Goal: Task Accomplishment & Management: Use online tool/utility

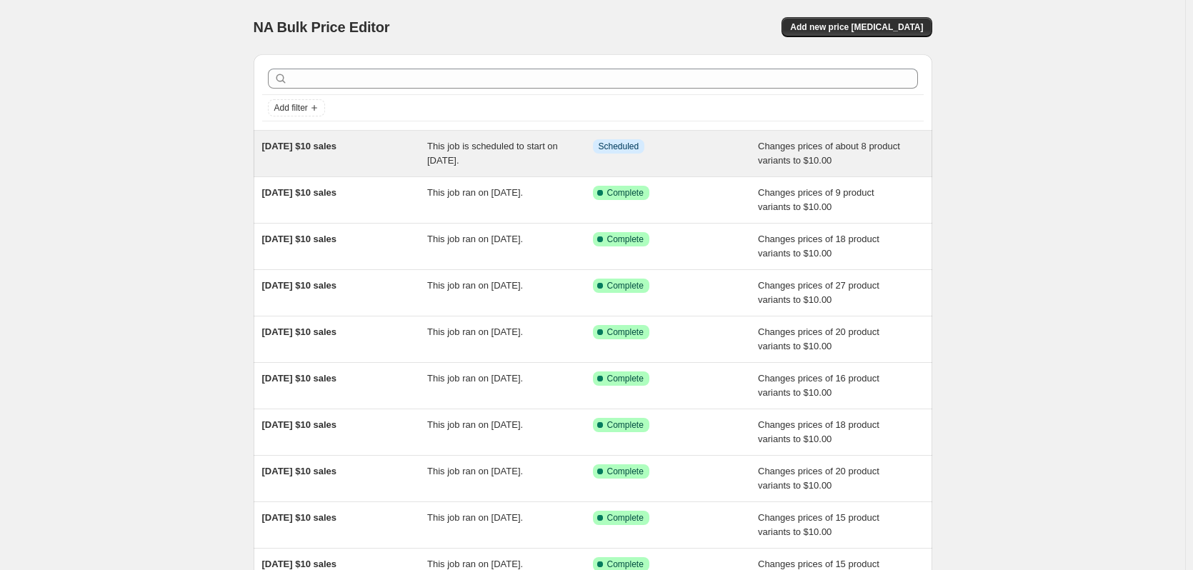
click at [484, 156] on span "This job is scheduled to start on [DATE]." at bounding box center [492, 153] width 131 height 25
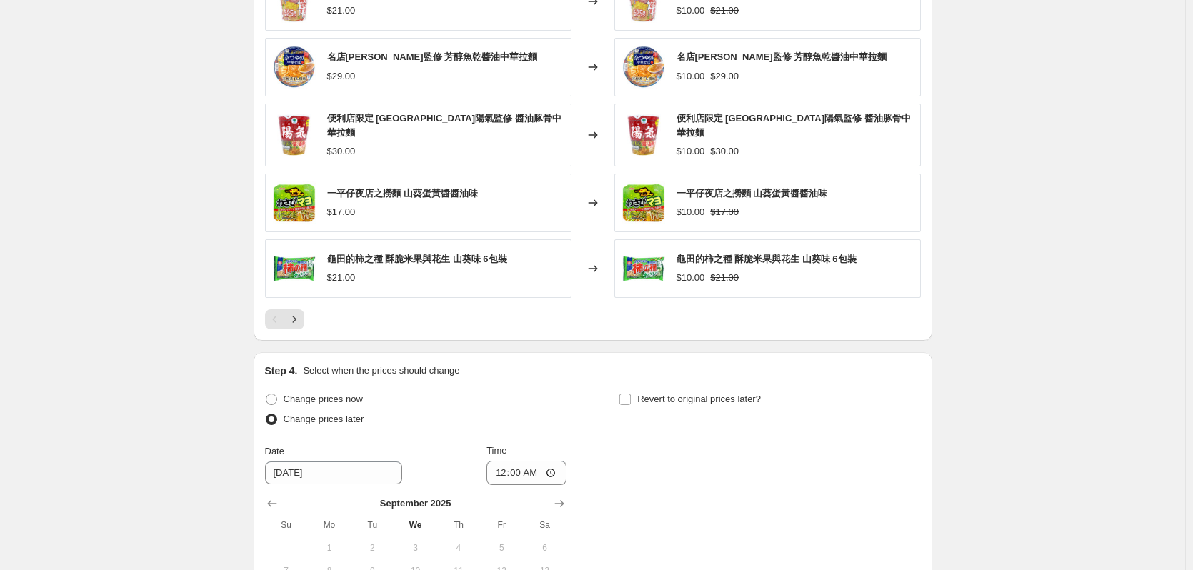
scroll to position [929, 0]
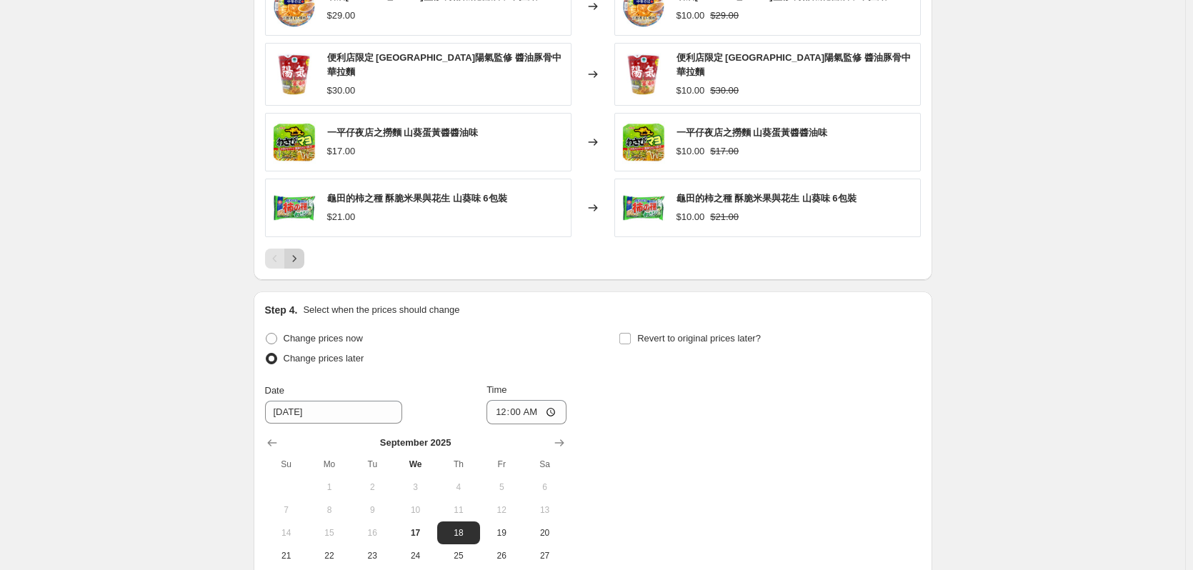
click at [295, 258] on icon "Next" at bounding box center [294, 258] width 14 height 14
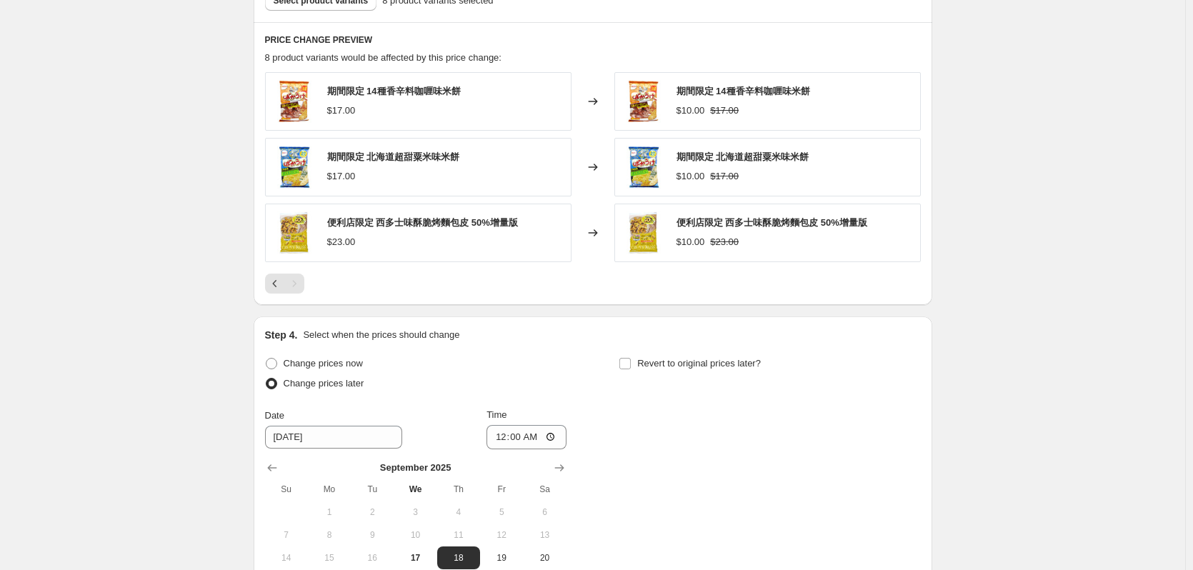
scroll to position [714, 0]
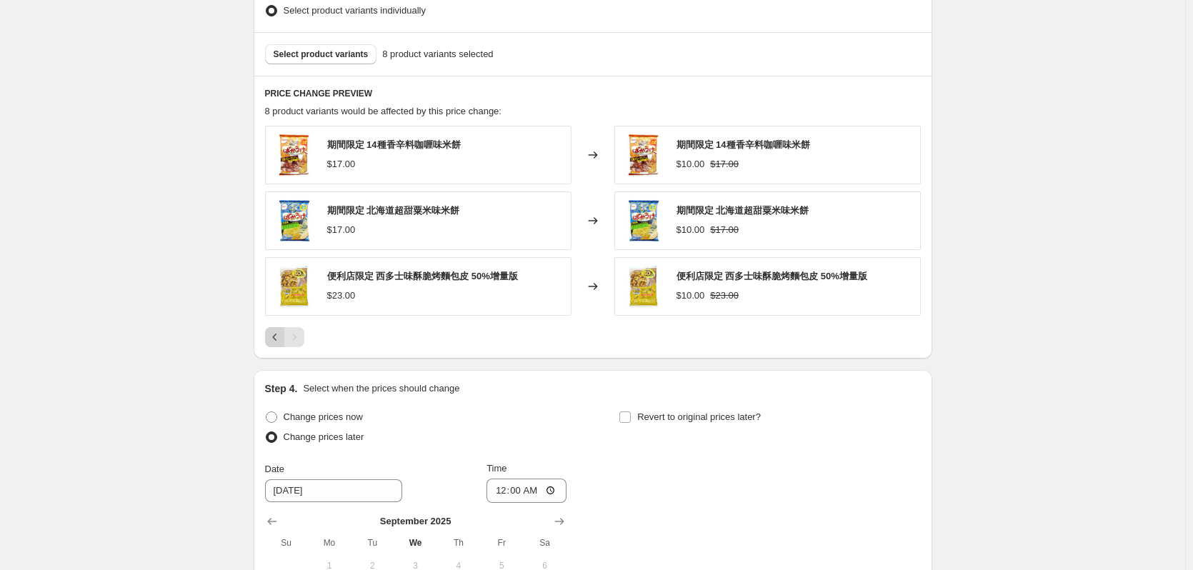
click at [276, 341] on icon "Previous" at bounding box center [275, 337] width 14 height 14
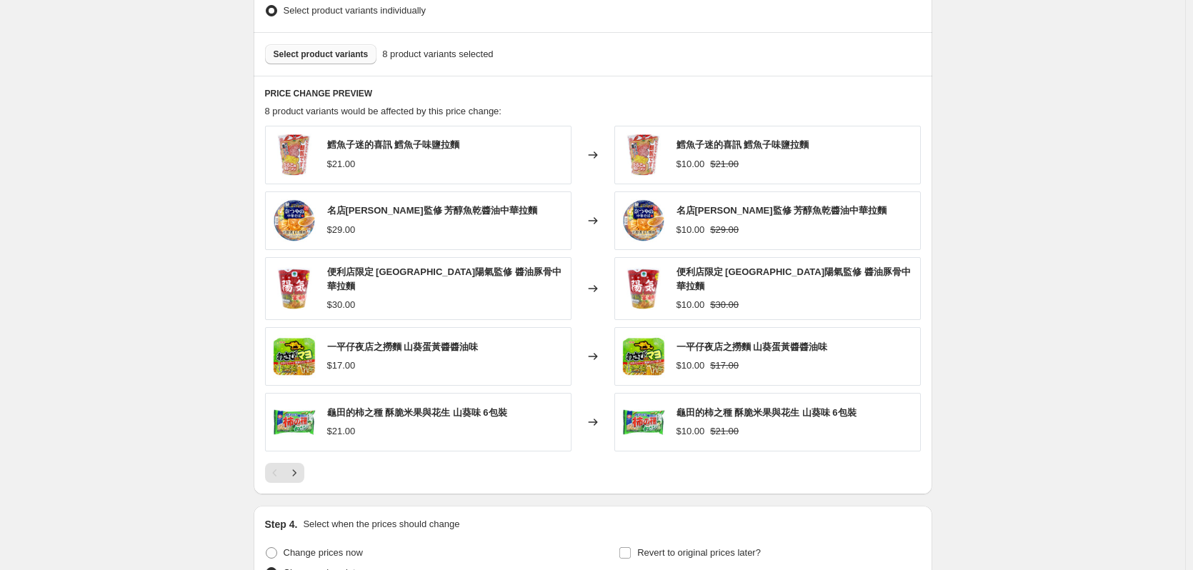
click at [330, 59] on span "Select product variants" at bounding box center [321, 54] width 95 height 11
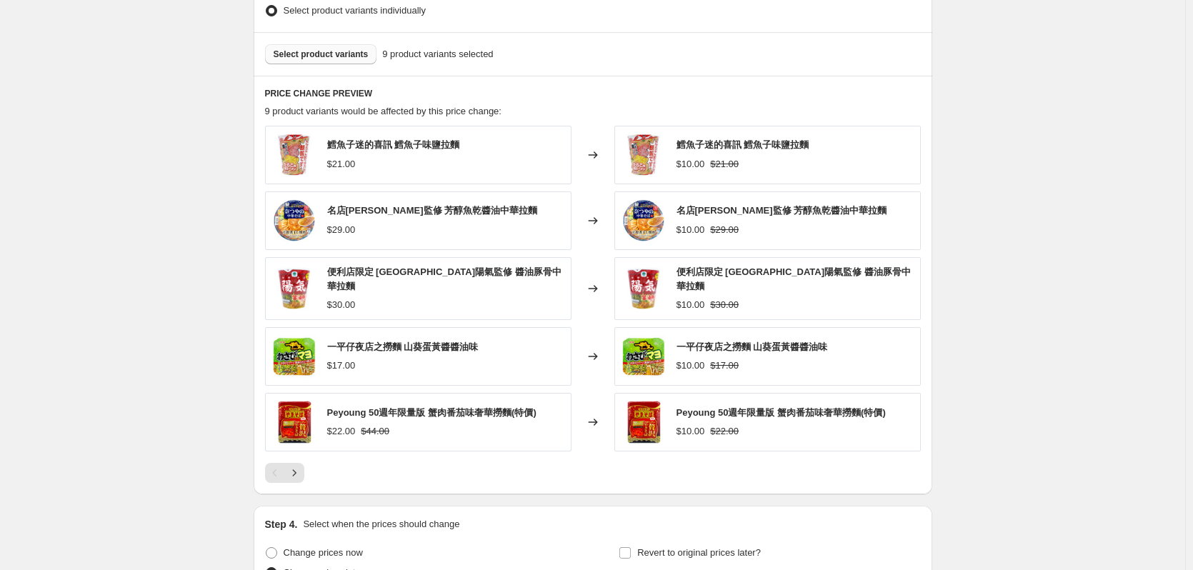
click at [341, 61] on button "Select product variants" at bounding box center [321, 54] width 112 height 20
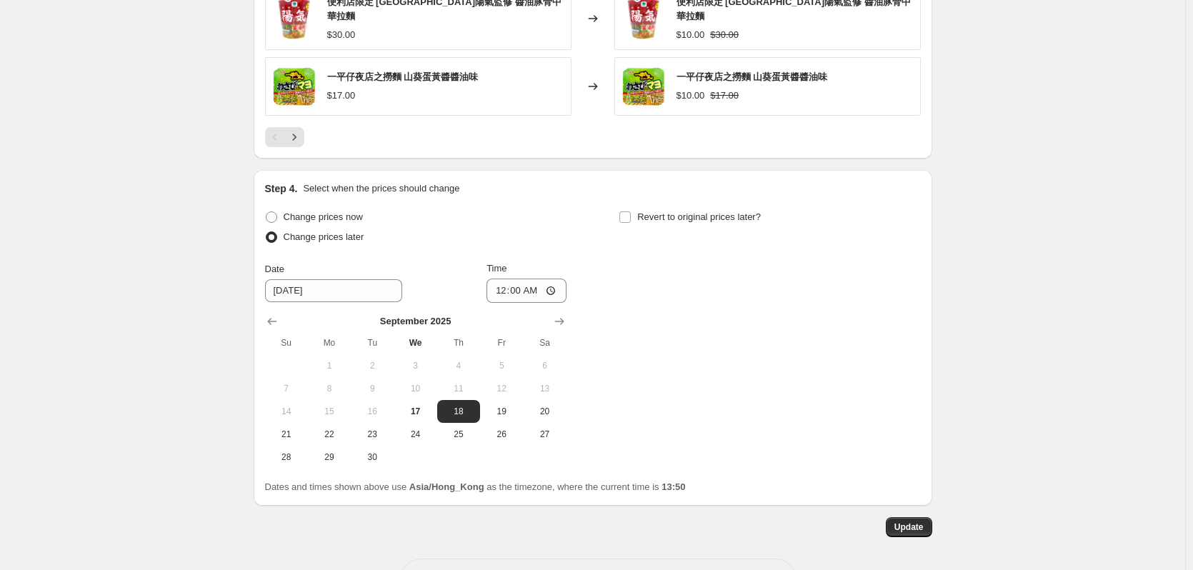
scroll to position [1101, 0]
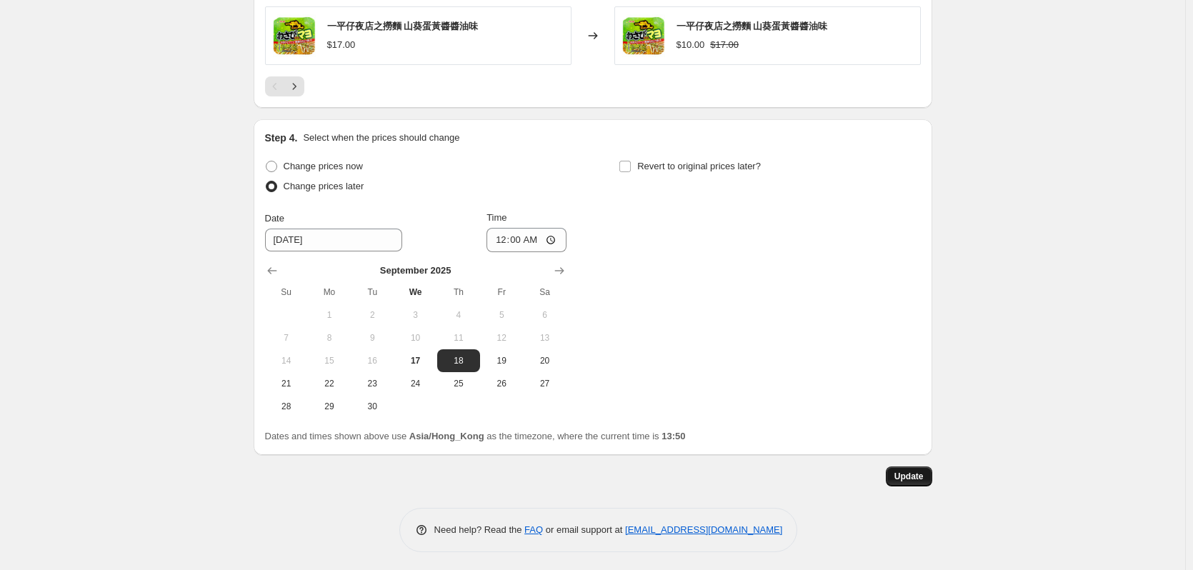
click at [915, 480] on button "Update" at bounding box center [909, 477] width 46 height 20
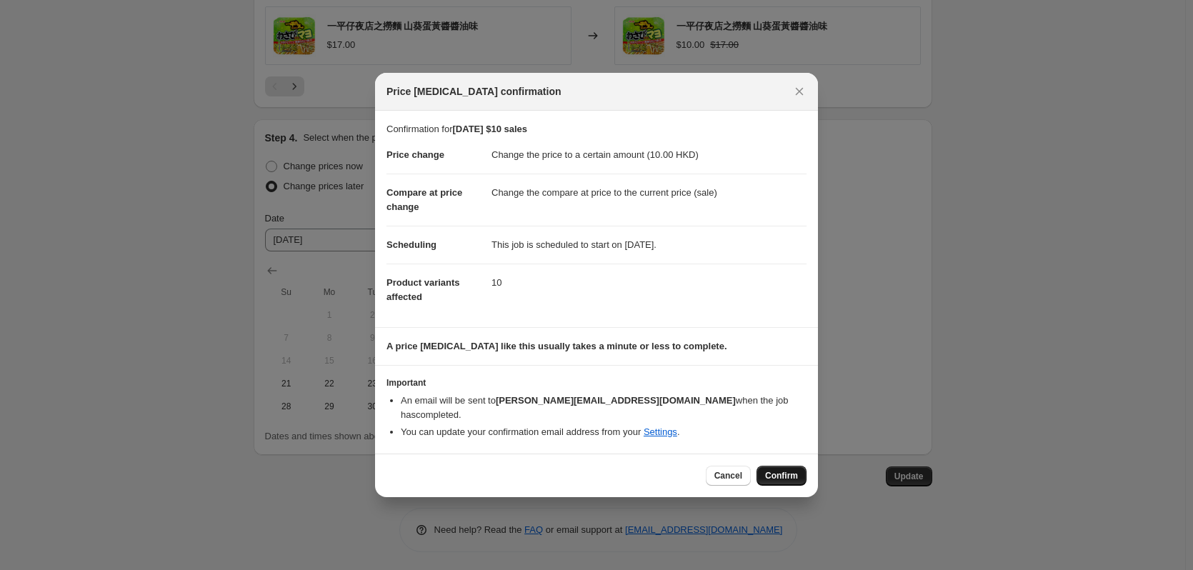
click at [787, 470] on span "Confirm" at bounding box center [781, 475] width 33 height 11
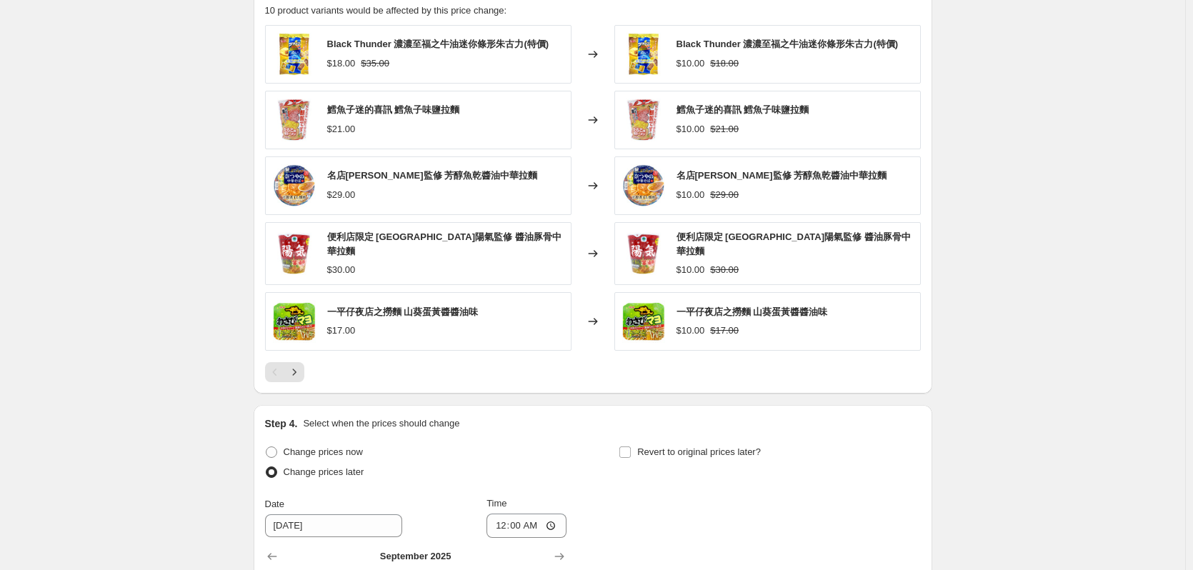
scroll to position [744, 0]
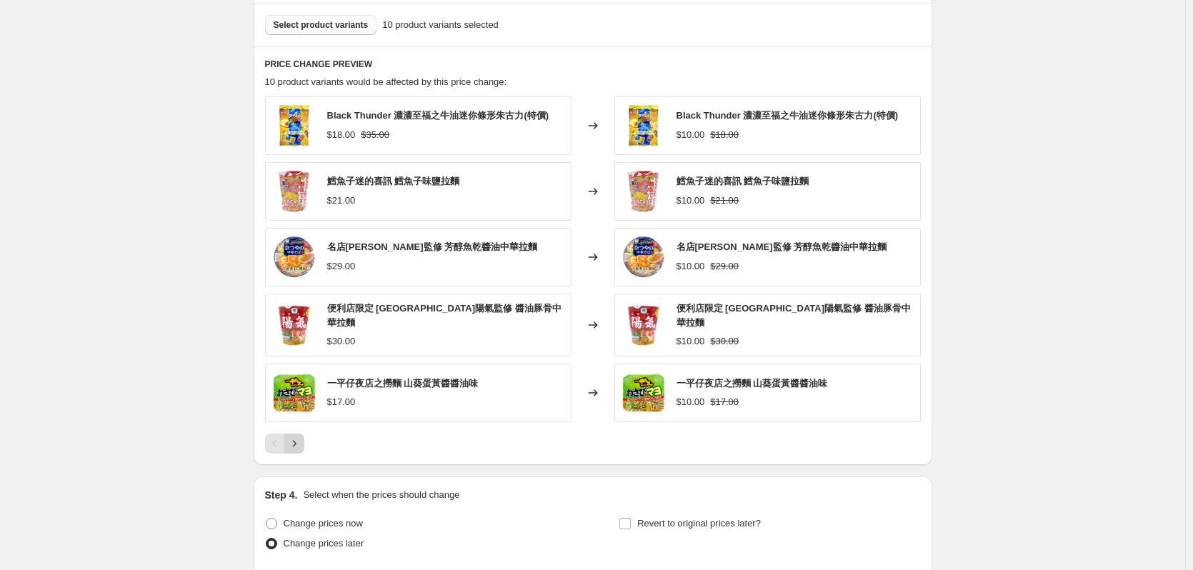
click at [304, 441] on button "Next" at bounding box center [294, 444] width 20 height 20
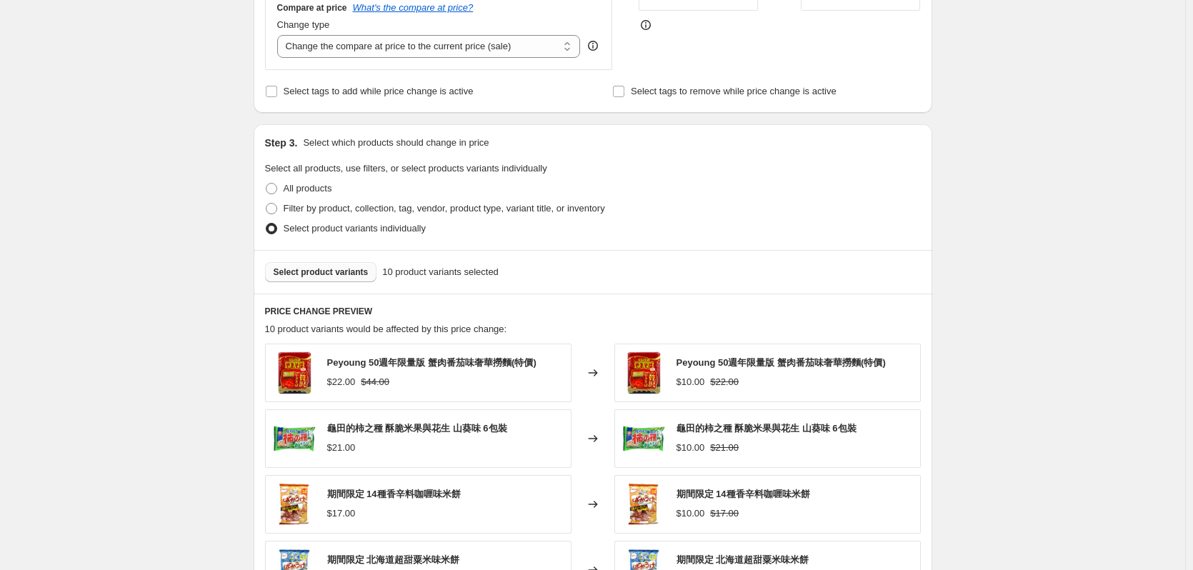
scroll to position [315, 0]
